Goal: Contribute content

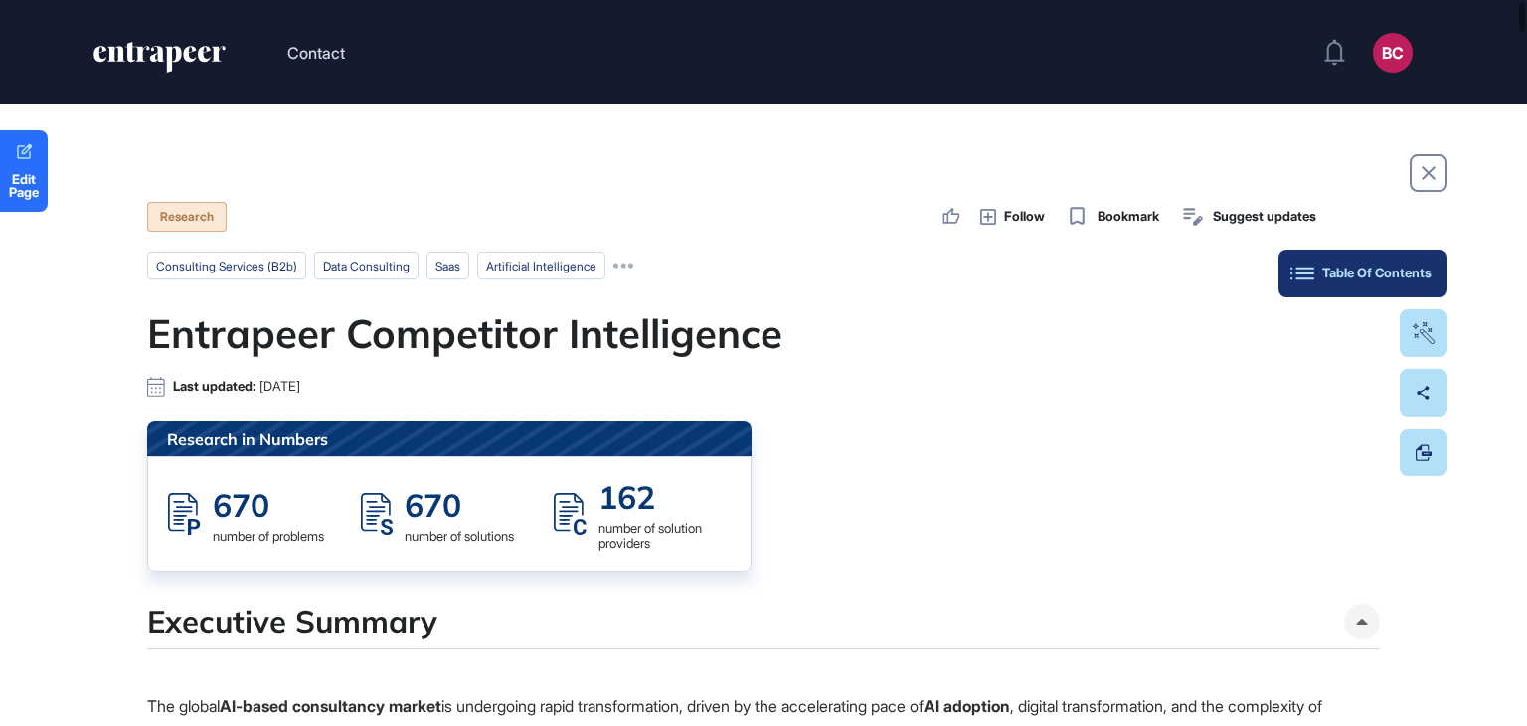
click at [1419, 270] on div "Table Of Contents" at bounding box center [1363, 273] width 137 height 16
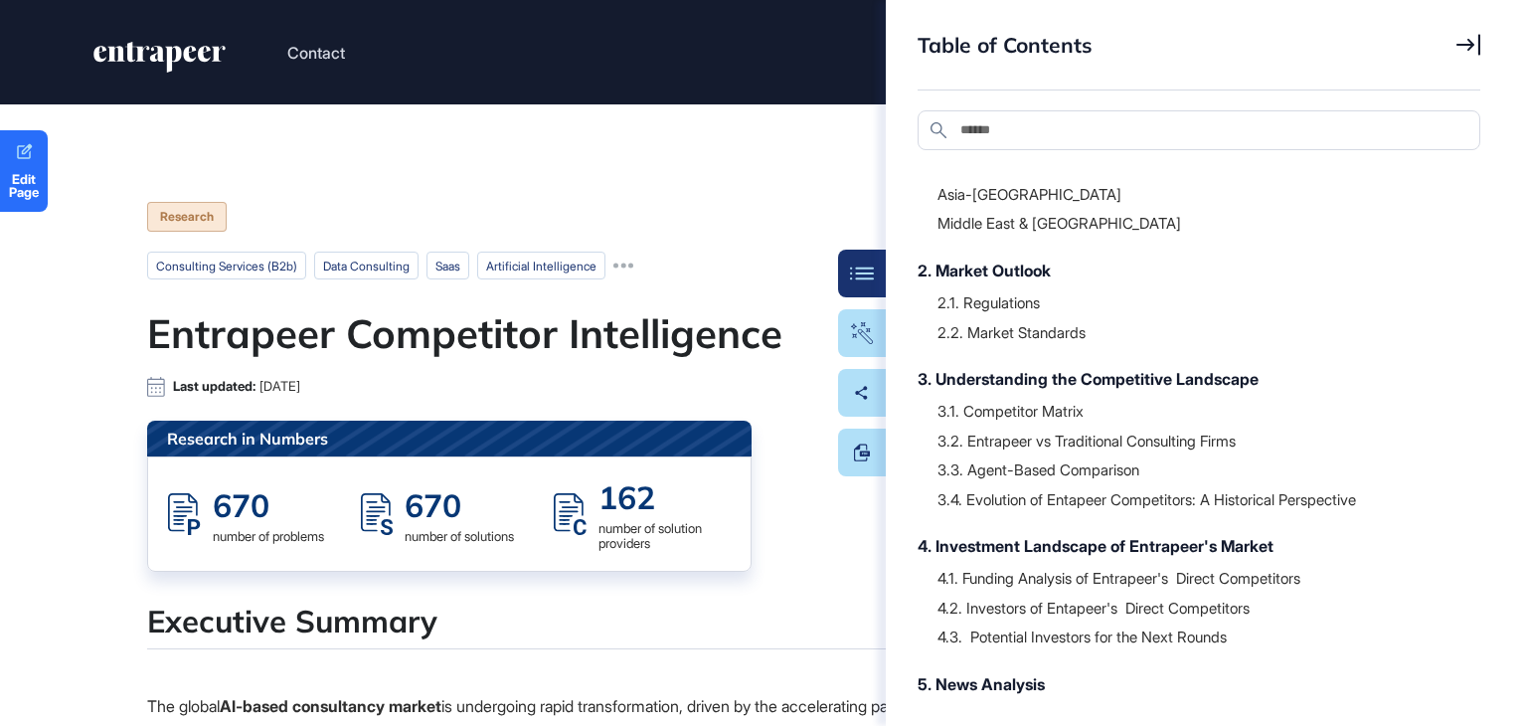
scroll to position [359, 0]
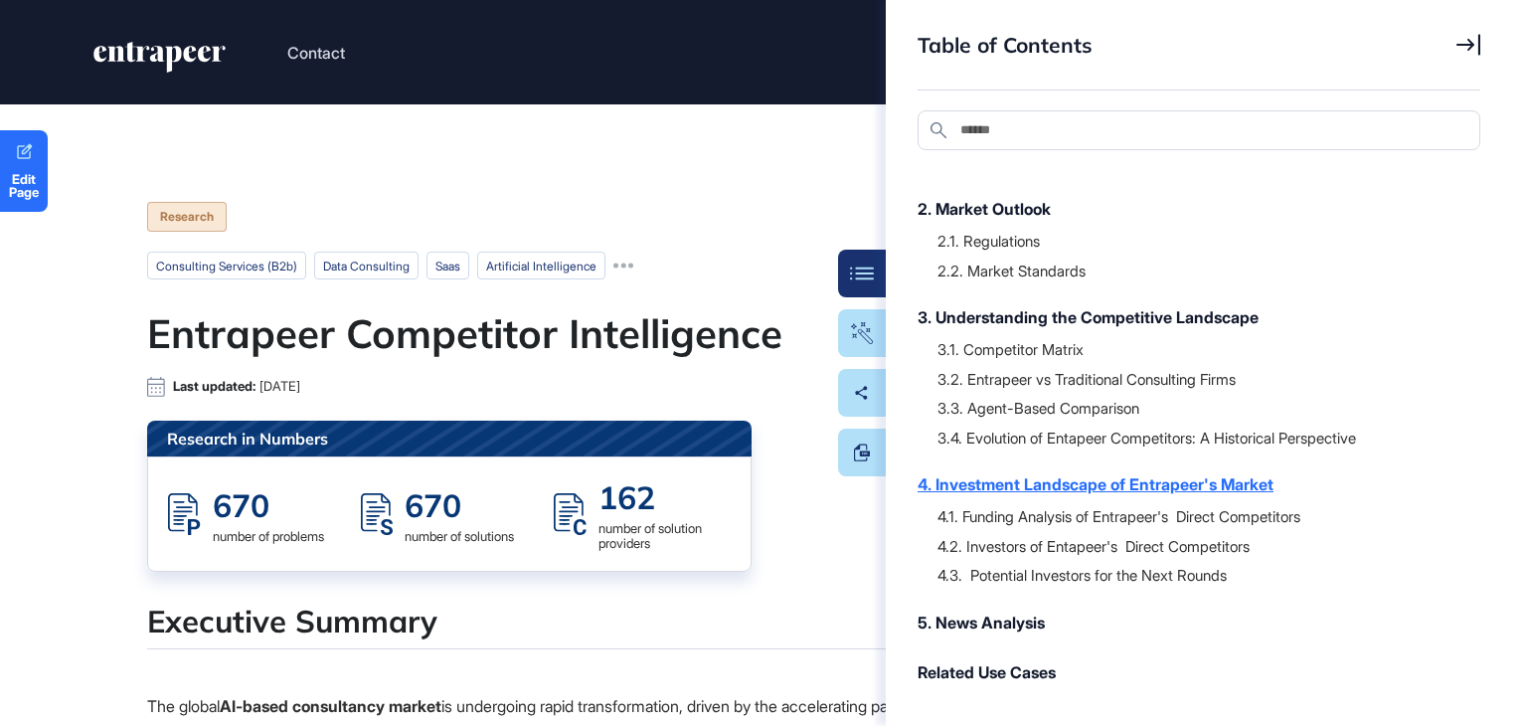
click at [1028, 479] on div "4. Investment Landscape of Entrapeer's Market" at bounding box center [1189, 484] width 543 height 24
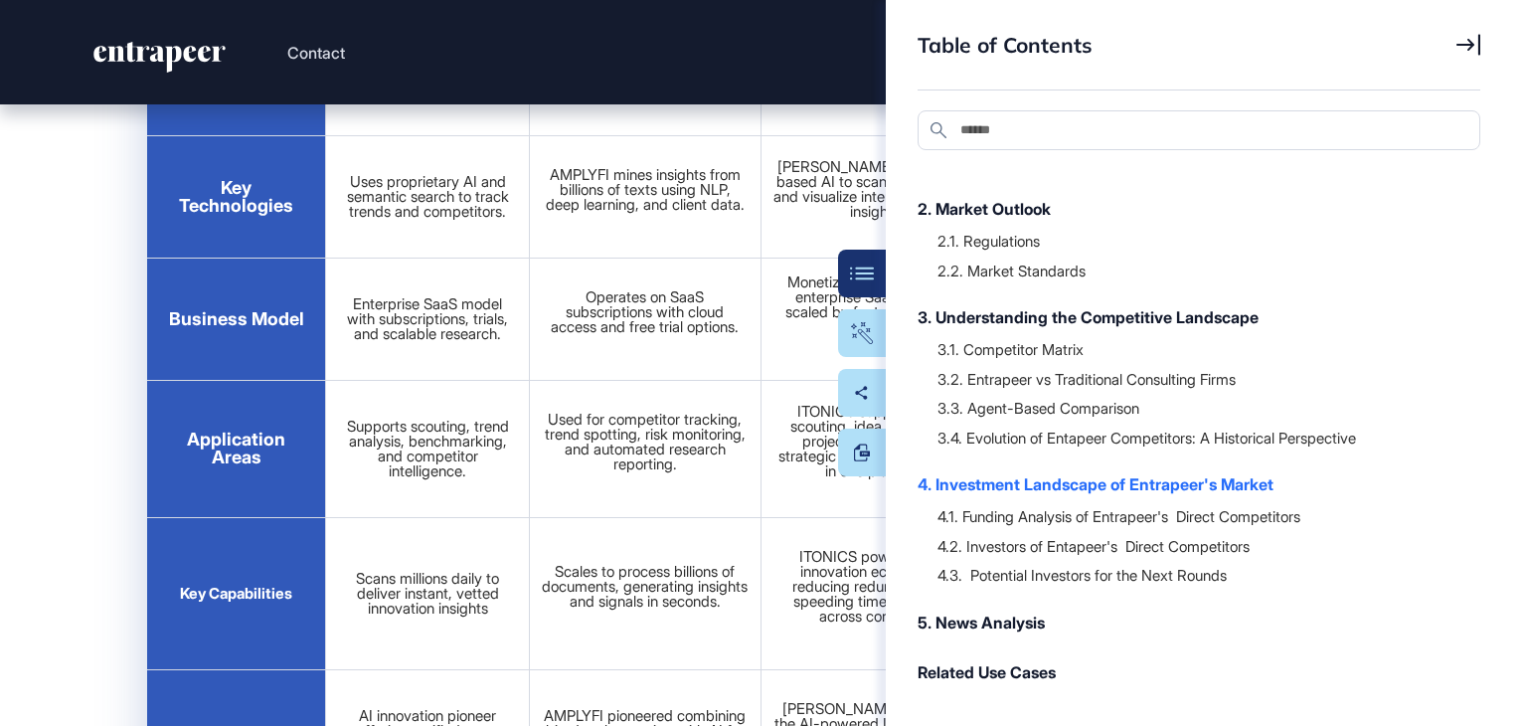
scroll to position [48891, 0]
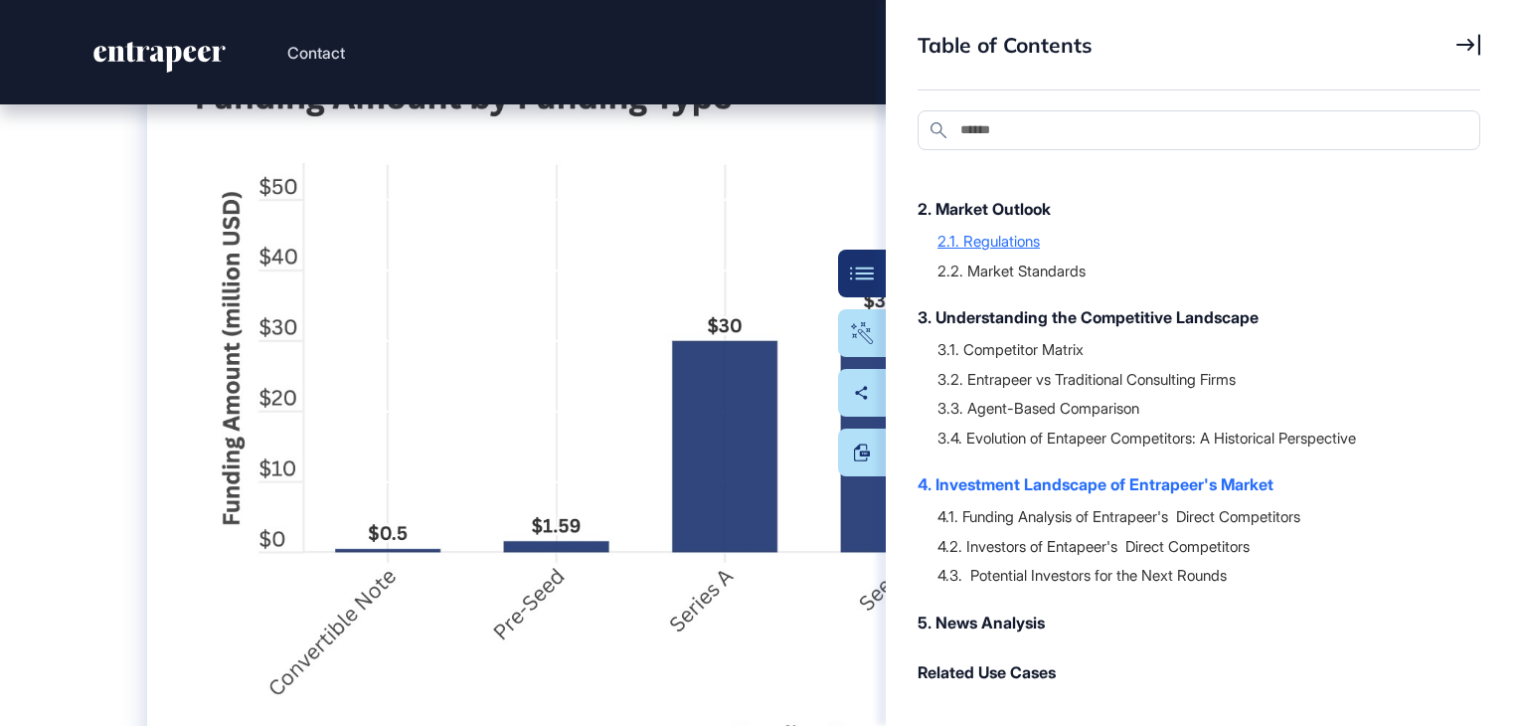
click at [1460, 46] on icon at bounding box center [1469, 45] width 24 height 22
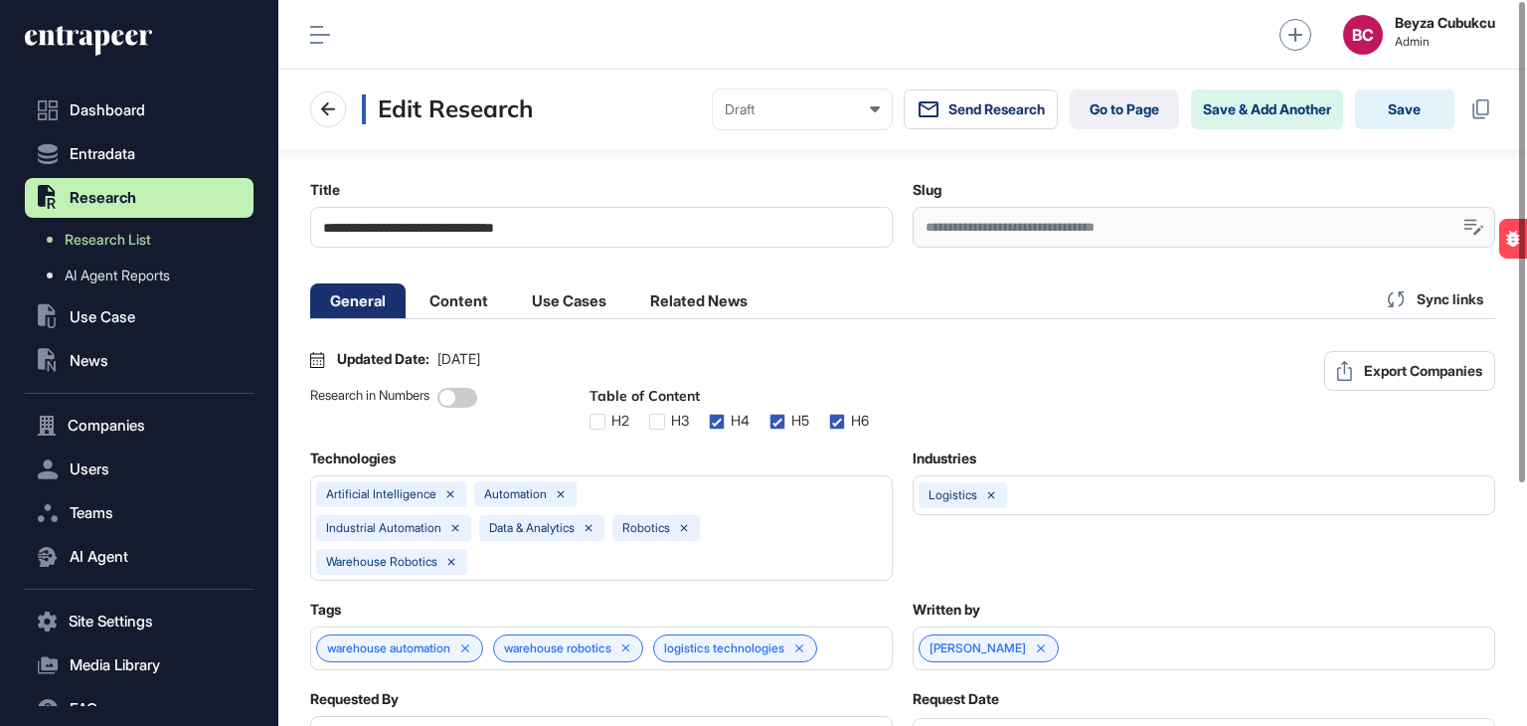
click at [512, 301] on li "Content" at bounding box center [569, 300] width 114 height 35
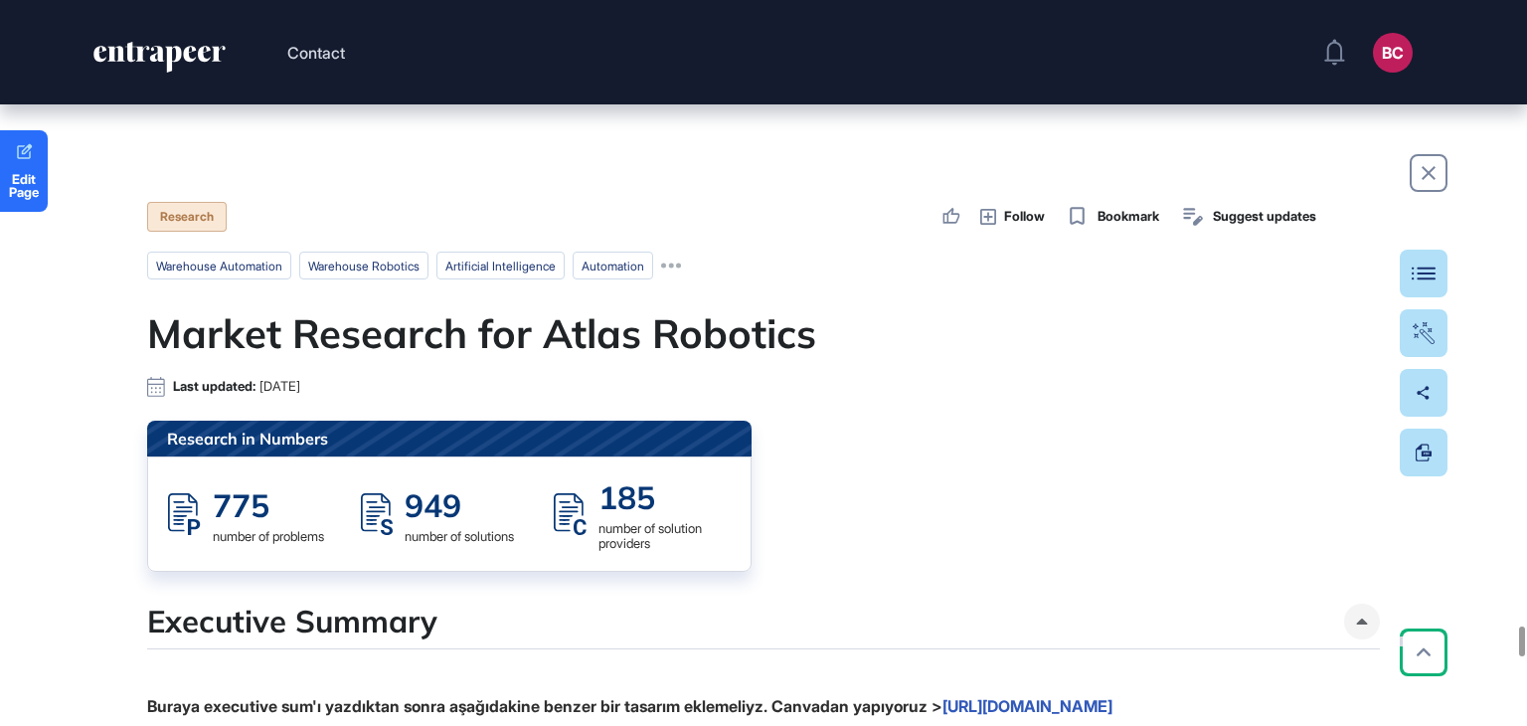
scroll to position [25053, 0]
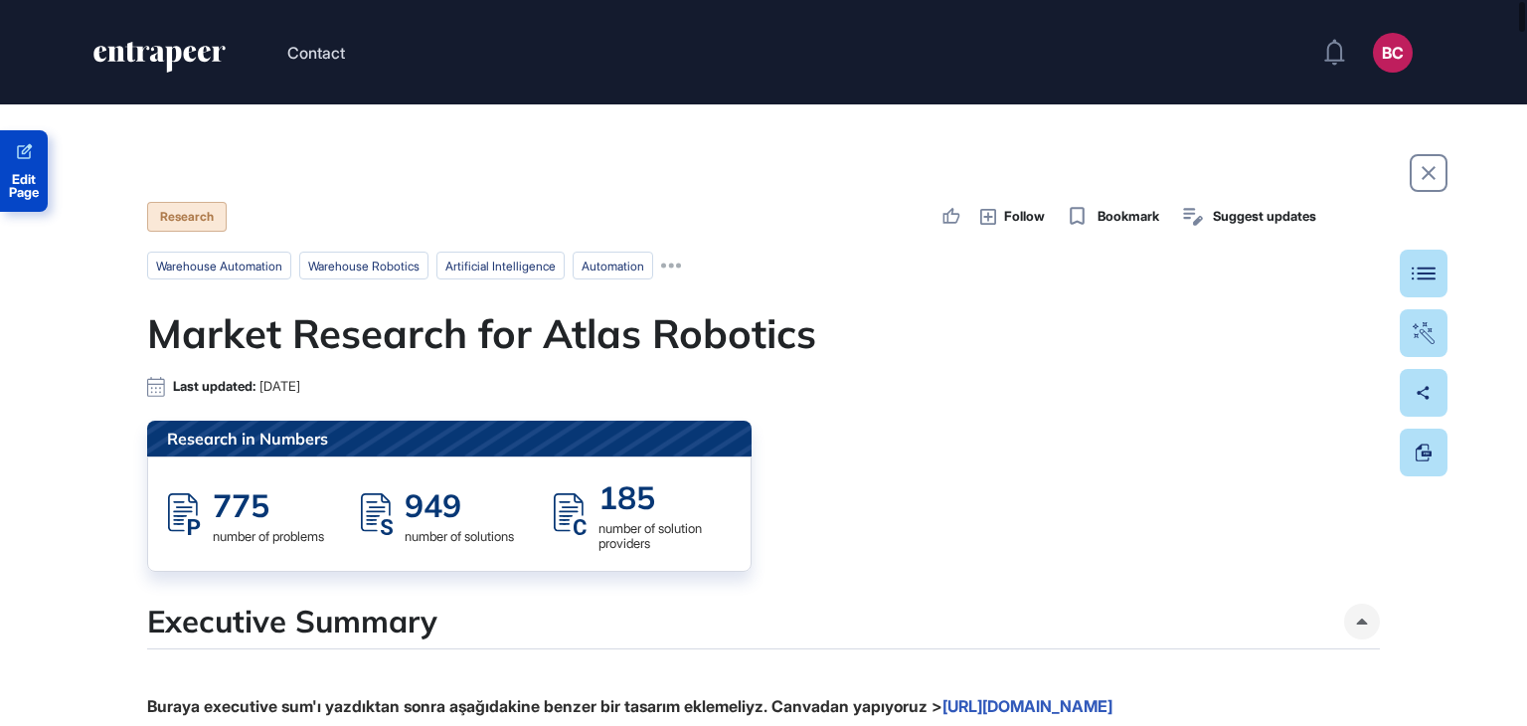
click at [0, 178] on span "Edit Page" at bounding box center [24, 186] width 48 height 26
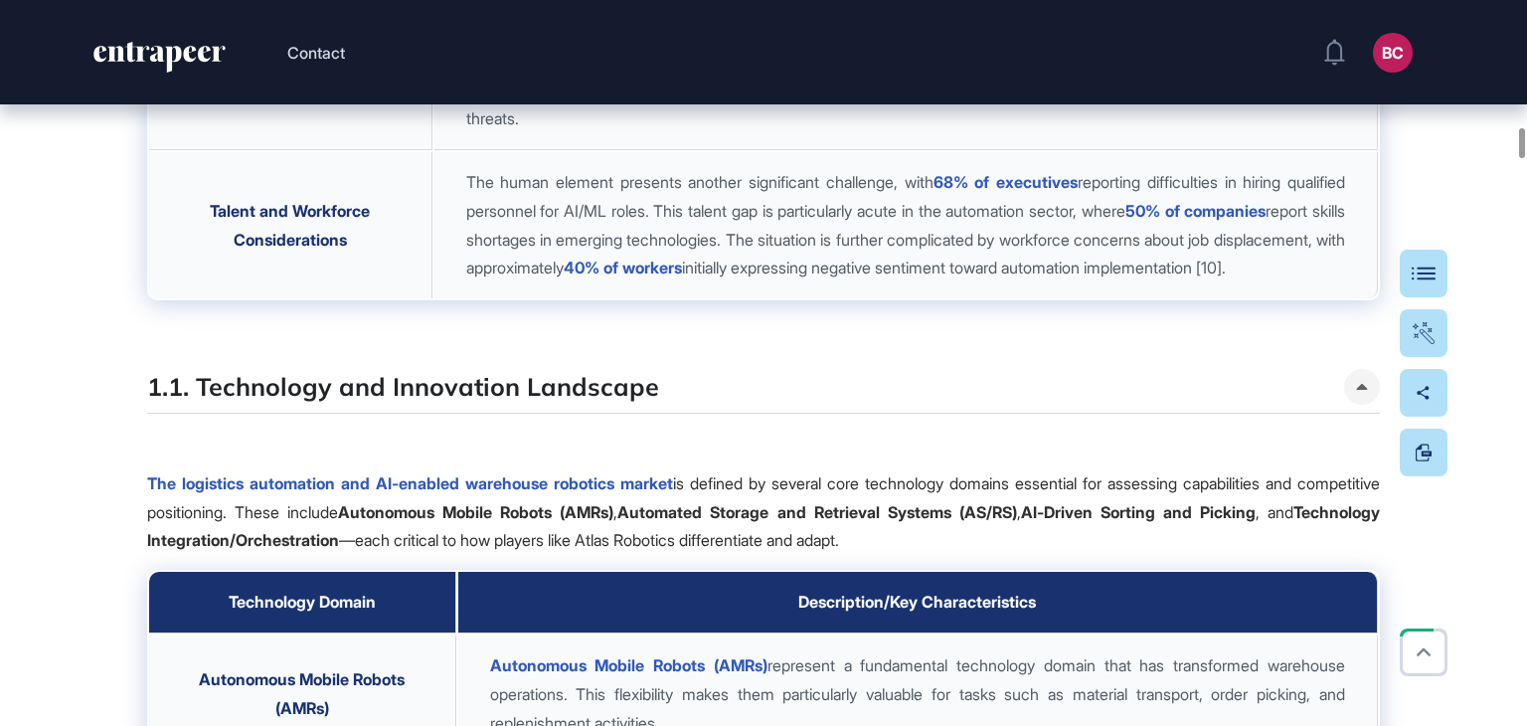
scroll to position [4474, 0]
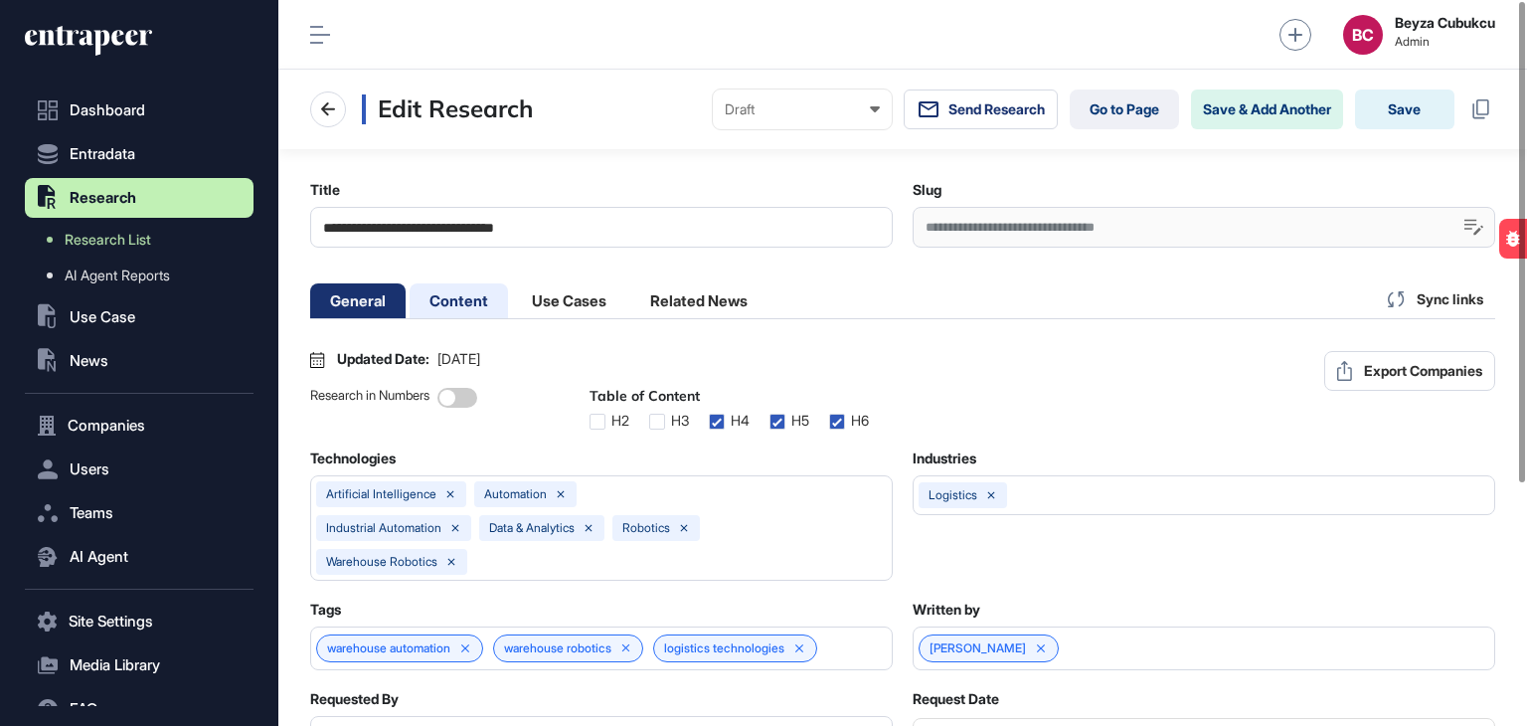
click at [512, 289] on li "Content" at bounding box center [569, 300] width 114 height 35
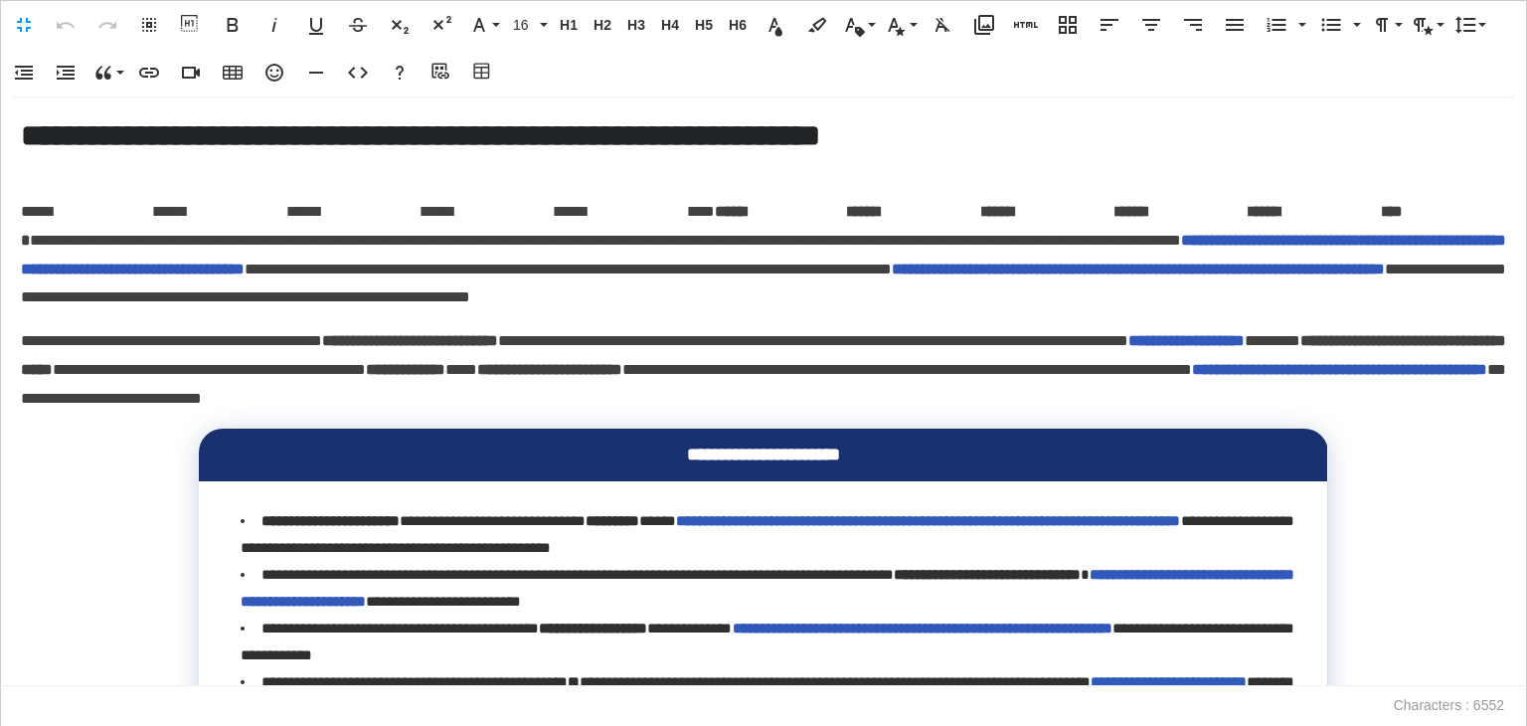
click at [394, 294] on p "**********" at bounding box center [764, 255] width 1486 height 114
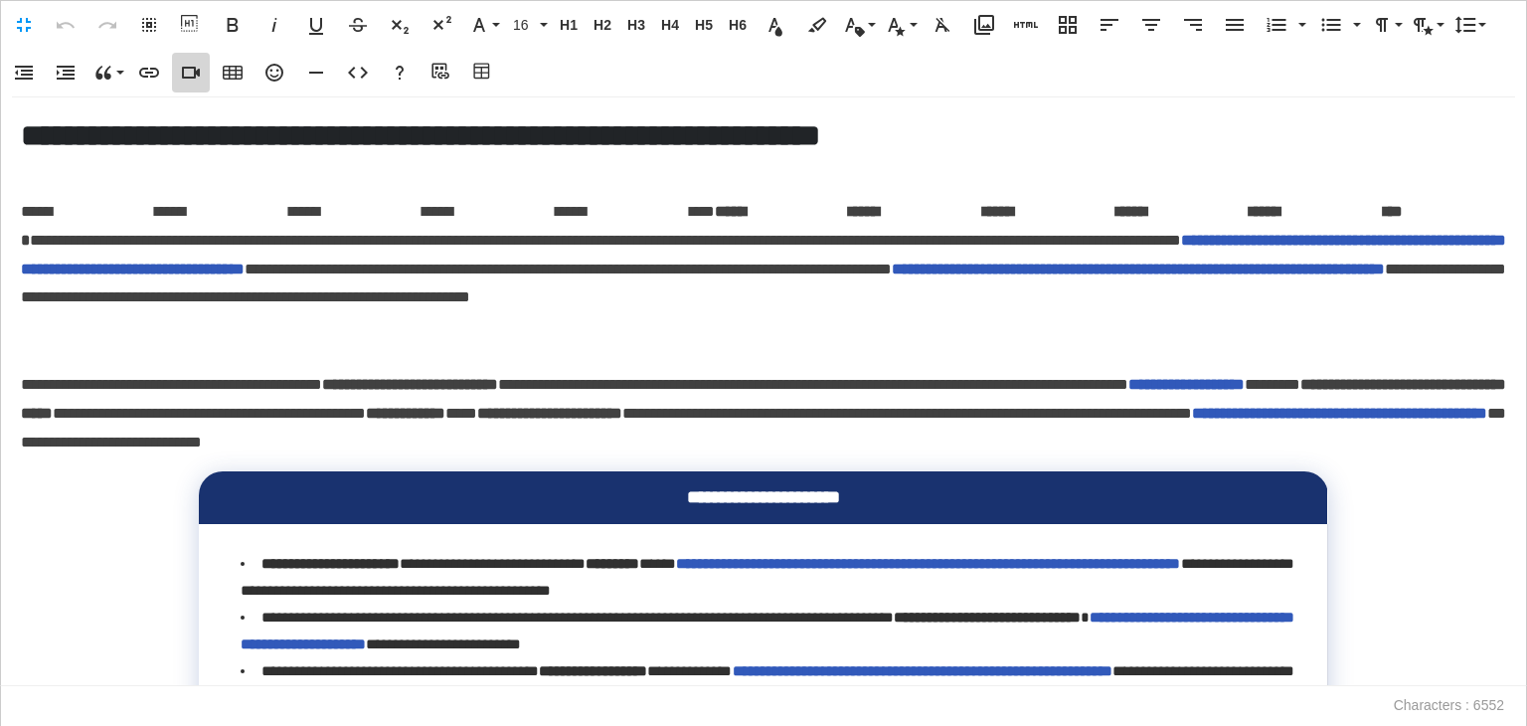
click at [197, 78] on icon "button" at bounding box center [191, 73] width 24 height 24
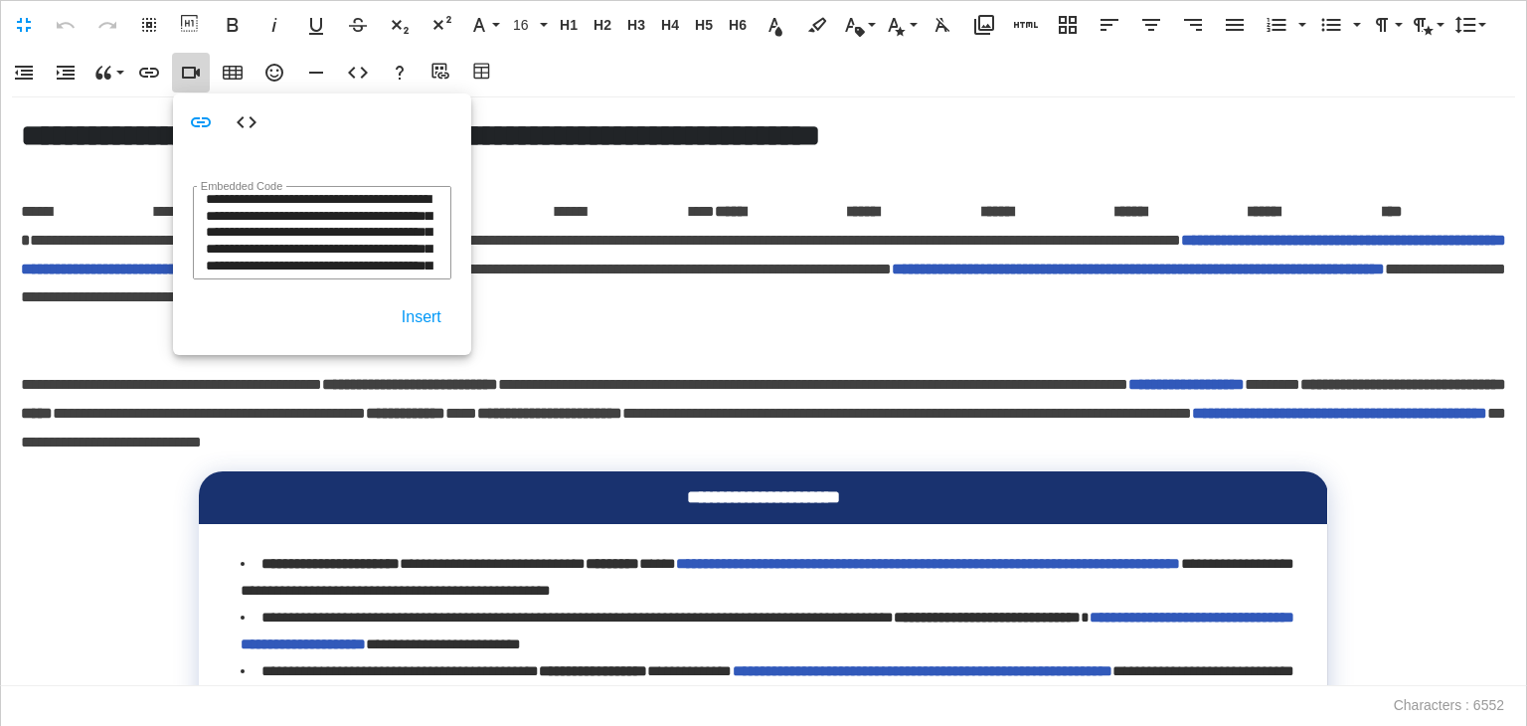
click at [434, 320] on button "Insert" at bounding box center [422, 317] width 60 height 36
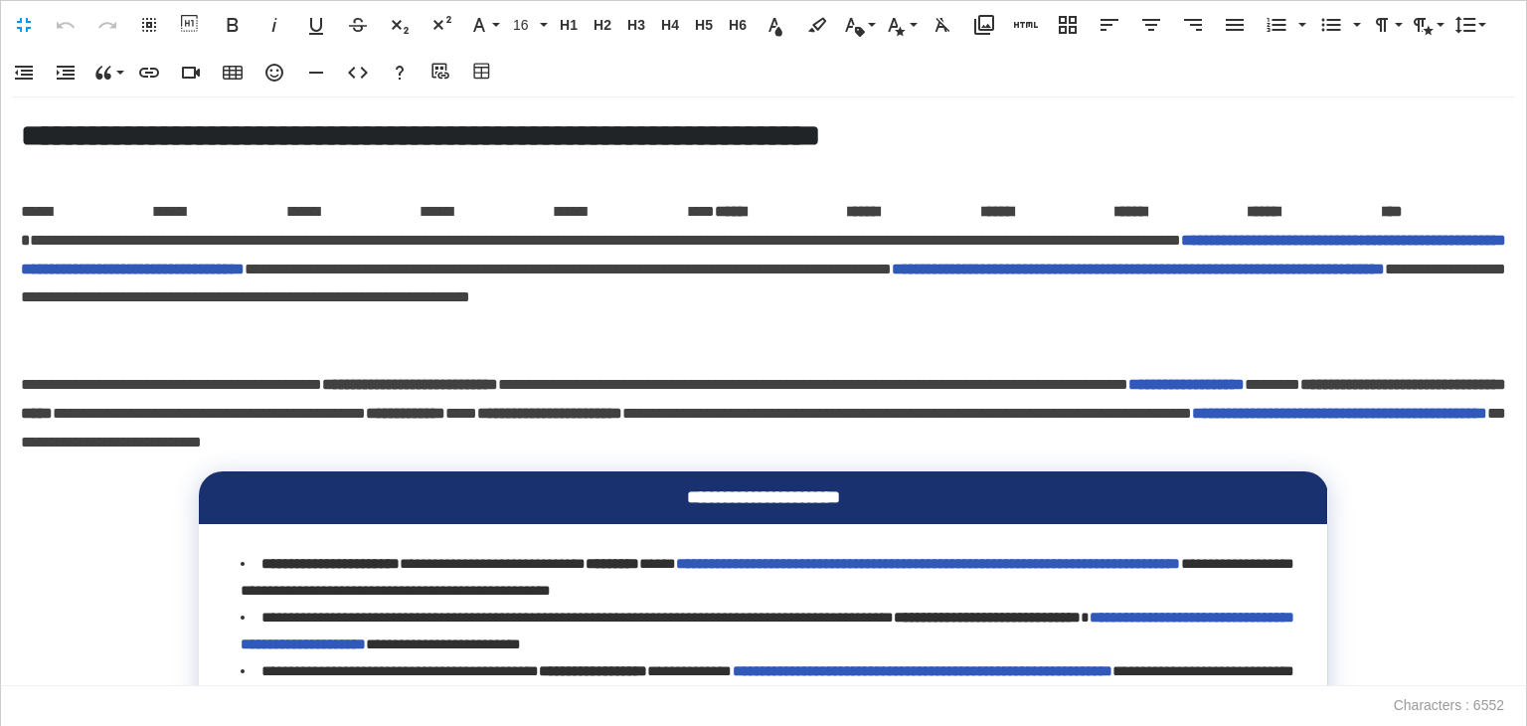
click at [32, 351] on p at bounding box center [764, 341] width 1486 height 29
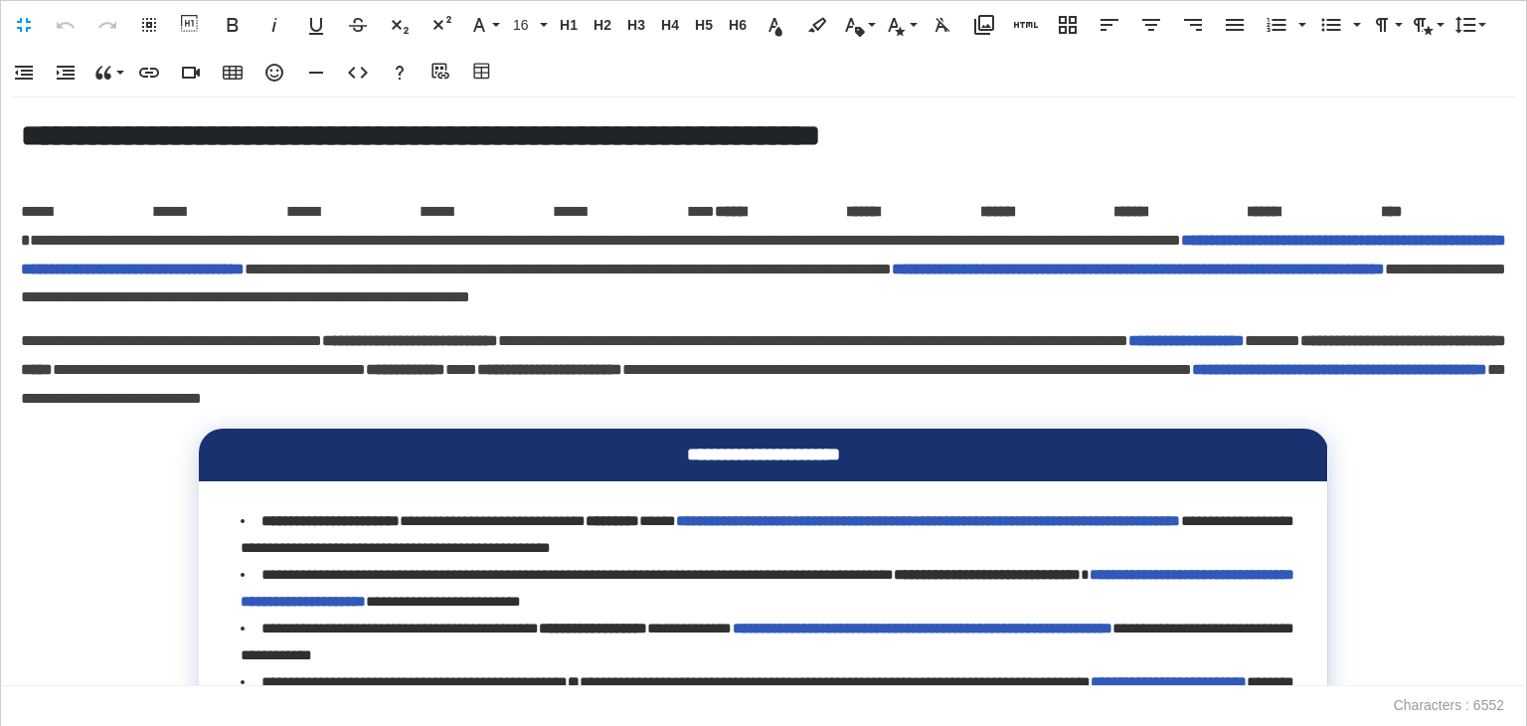
click at [456, 300] on p "**********" at bounding box center [764, 255] width 1486 height 114
